Goal: Check status: Check status

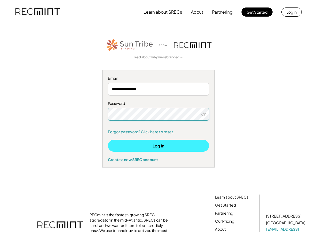
click at [140, 142] on button "Log In" at bounding box center [158, 146] width 101 height 12
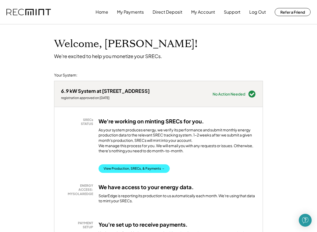
click at [136, 171] on button "View Production, SRECs, & Payments →" at bounding box center [133, 168] width 71 height 9
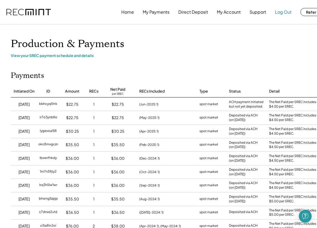
click at [281, 11] on button "Log Out" at bounding box center [283, 12] width 17 height 11
